Goal: Task Accomplishment & Management: Use online tool/utility

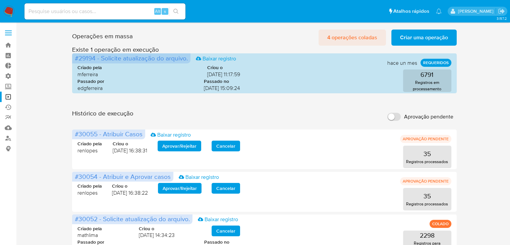
click at [373, 36] on span "4 operações coladas" at bounding box center [352, 37] width 50 height 15
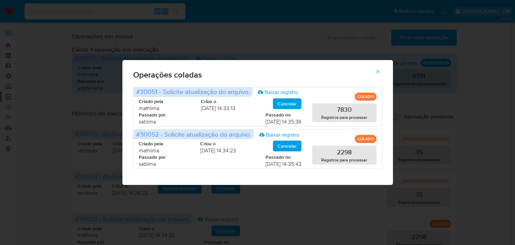
click at [379, 68] on icon "button" at bounding box center [378, 71] width 6 height 6
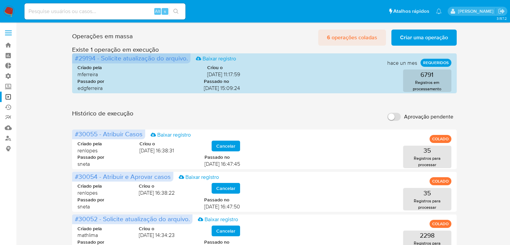
click at [356, 39] on span "6 operações coladas" at bounding box center [352, 37] width 50 height 15
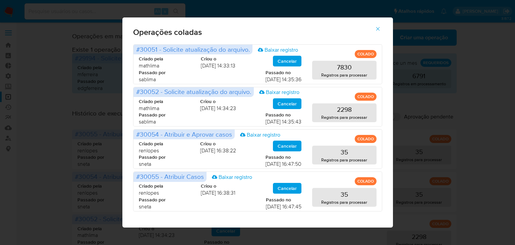
click at [378, 27] on icon "button" at bounding box center [378, 29] width 6 height 6
